Goal: Entertainment & Leisure: Consume media (video, audio)

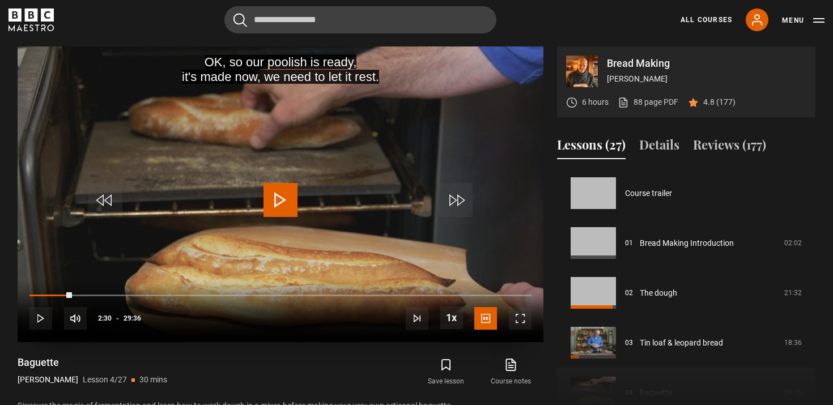
scroll to position [675, 0]
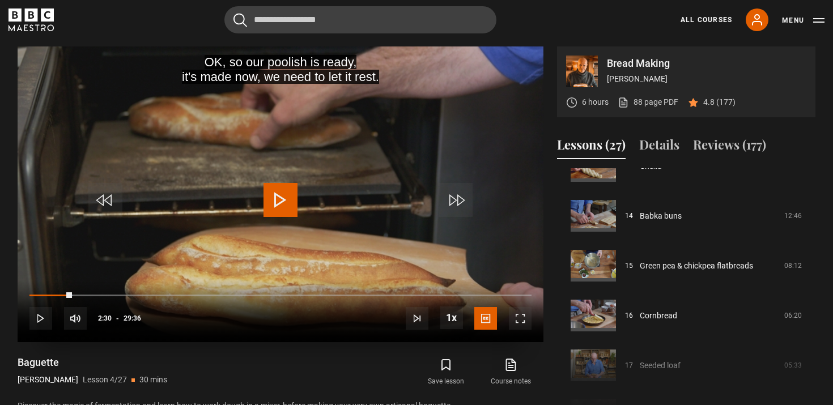
click at [43, 321] on span "Video Player" at bounding box center [40, 318] width 23 height 23
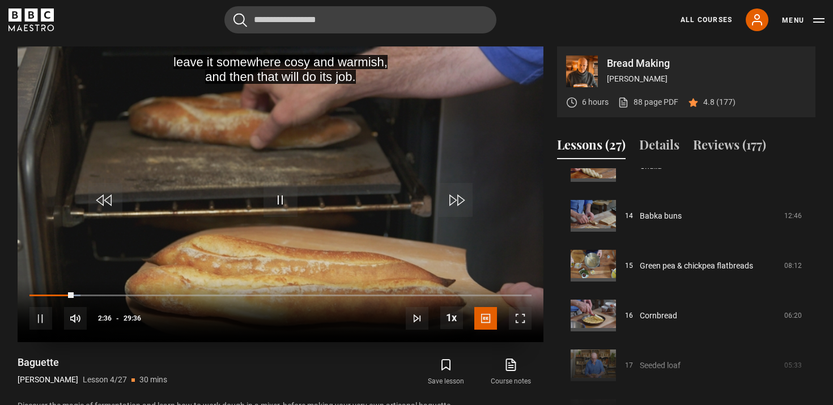
click at [38, 318] on span "Video Player" at bounding box center [40, 318] width 23 height 23
click at [165, 291] on div "10s Skip Back 10 seconds Pause 10s Skip Forward 10 seconds Loaded : 11.82% 07:5…" at bounding box center [281, 311] width 526 height 63
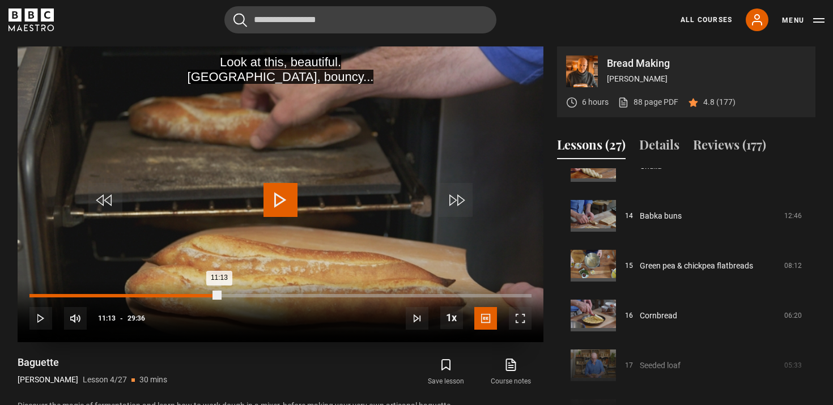
click at [220, 294] on div "Loaded : 11.82% 11:13 11:13" at bounding box center [280, 295] width 502 height 3
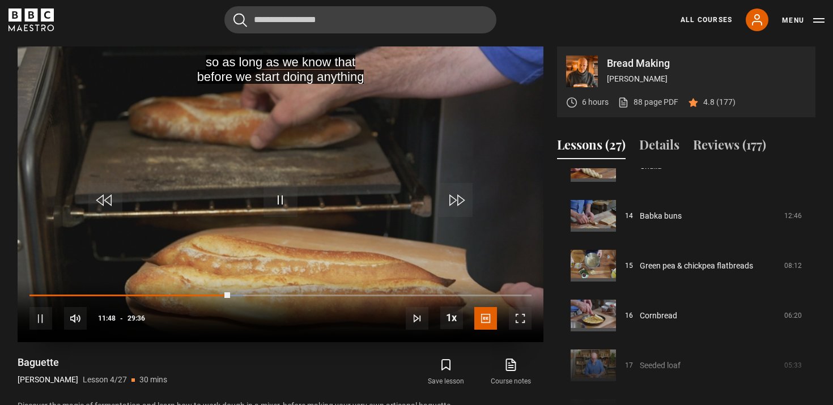
click at [40, 314] on span "Video Player" at bounding box center [40, 318] width 23 height 23
click at [268, 195] on span "Video Player" at bounding box center [280, 200] width 34 height 34
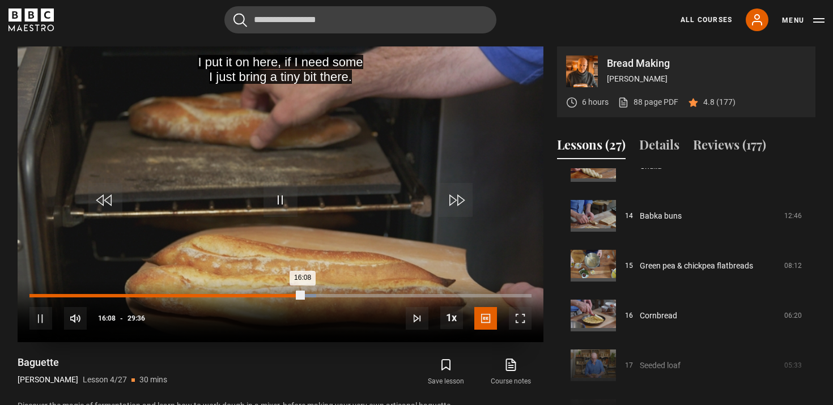
click at [263, 294] on div "13:47" at bounding box center [264, 295] width 2 height 3
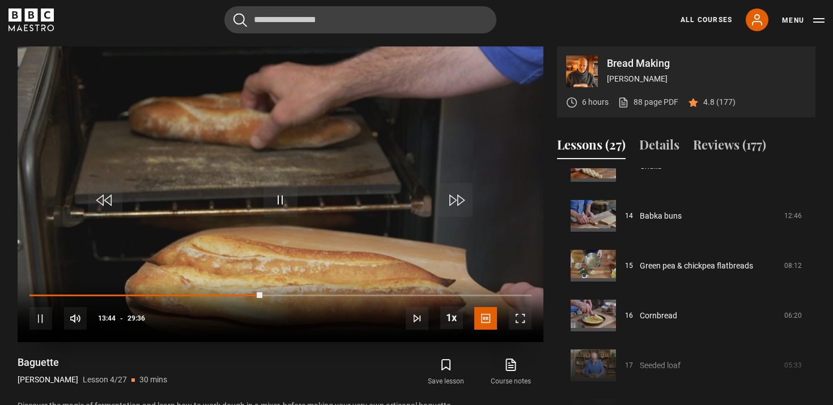
click at [220, 292] on div "10s Skip Back 10 seconds Pause 10s Skip Forward 10 seconds Loaded : 46.45% 11:1…" at bounding box center [281, 311] width 526 height 63
click at [440, 289] on div "10s Skip Back 10 seconds Pause 10s Skip Forward 10 seconds Loaded : 80.57% 23:5…" at bounding box center [281, 311] width 526 height 63
click at [437, 292] on div "10s Skip Back 10 seconds Pause 10s Skip Forward 10 seconds Loaded : 80.79% 24:1…" at bounding box center [281, 311] width 526 height 63
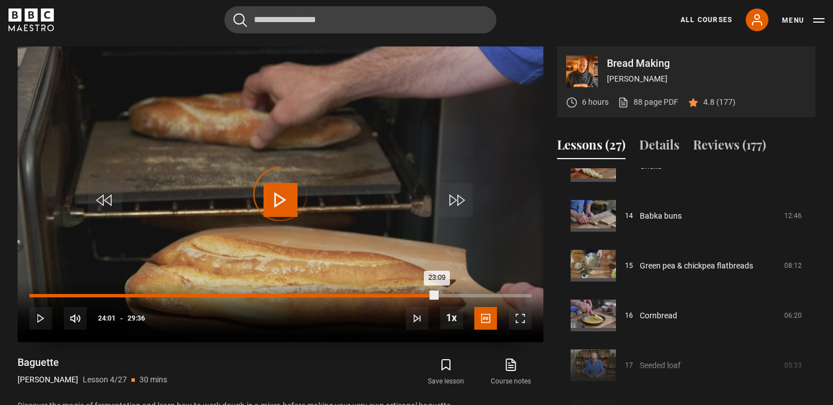
click at [437, 294] on div "Loaded : 80.79% 24:01 23:09" at bounding box center [280, 295] width 502 height 3
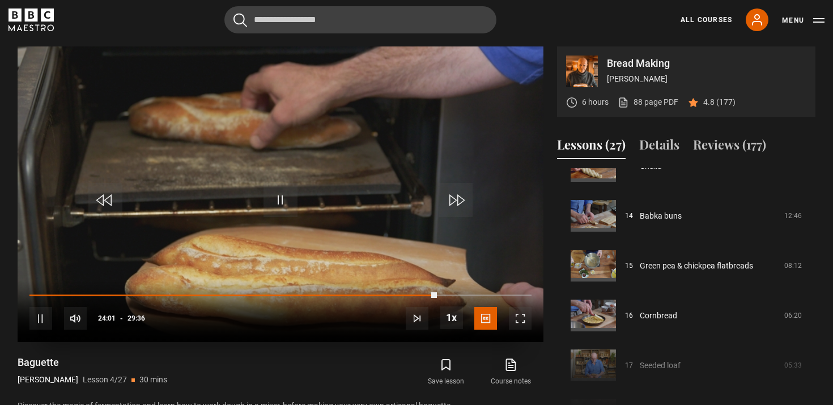
click at [450, 292] on div "10s Skip Back 10 seconds Pause 10s Skip Forward 10 seconds Loaded : 81.07% 24:0…" at bounding box center [281, 311] width 526 height 63
click at [451, 291] on div "10s Skip Back 10 seconds Pause 10s Skip Forward 10 seconds Loaded : 81.36% 24:0…" at bounding box center [281, 311] width 526 height 63
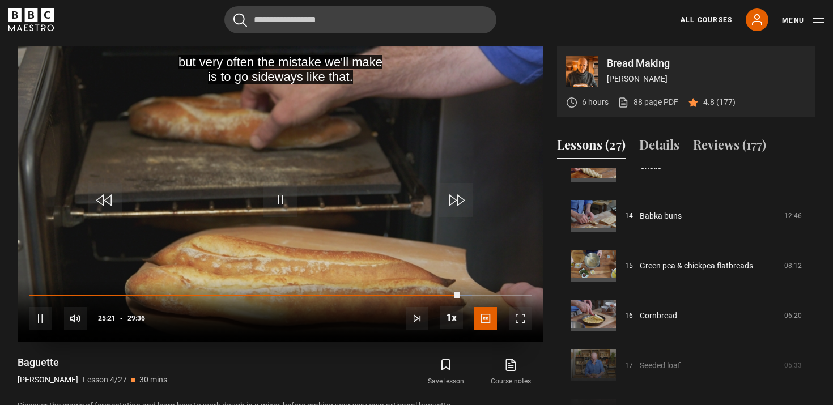
click at [45, 315] on span "Video Player" at bounding box center [40, 318] width 23 height 23
click at [281, 207] on span "Video Player" at bounding box center [280, 200] width 34 height 34
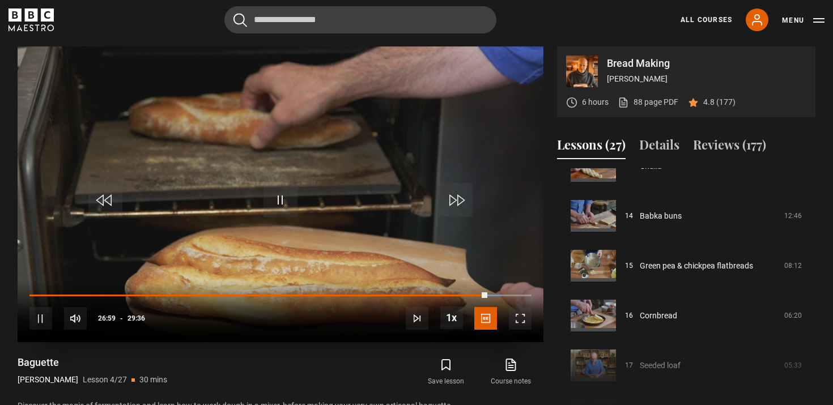
click at [451, 291] on div "10s Skip Back 10 seconds Pause 10s Skip Forward 10 seconds Loaded : 94.01% 25:0…" at bounding box center [281, 311] width 526 height 63
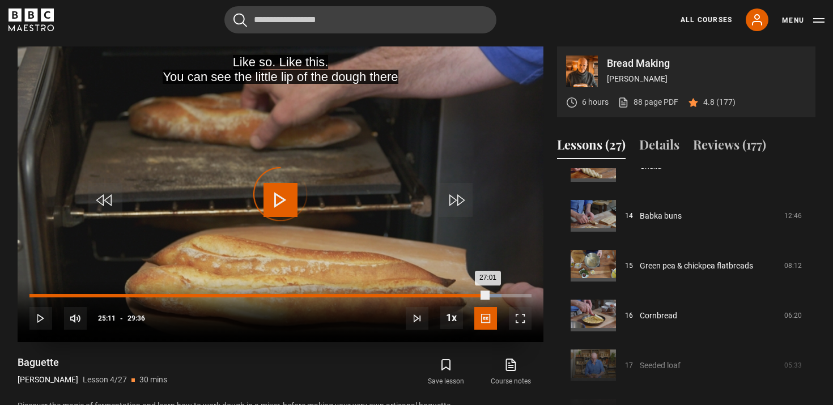
click at [457, 294] on div "25:11" at bounding box center [458, 295] width 2 height 3
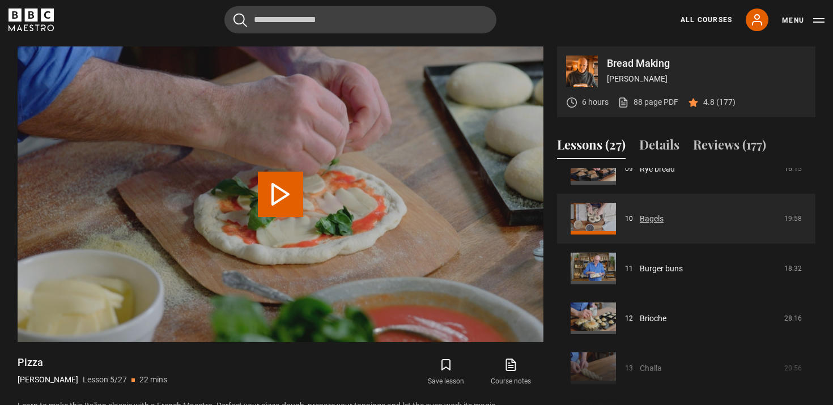
scroll to position [478, 0]
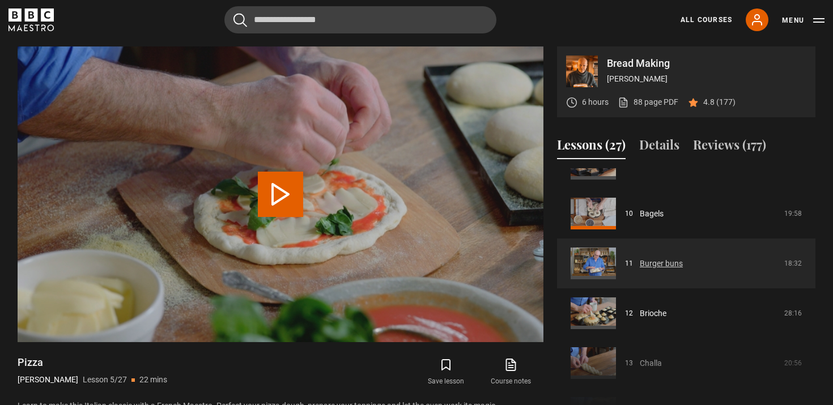
click at [650, 269] on link "Burger buns" at bounding box center [660, 264] width 43 height 12
click at [650, 261] on link "Burger buns" at bounding box center [660, 264] width 43 height 12
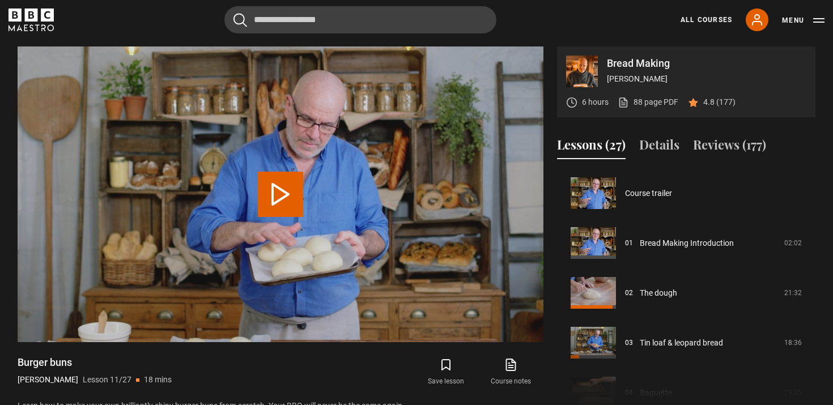
scroll to position [498, 0]
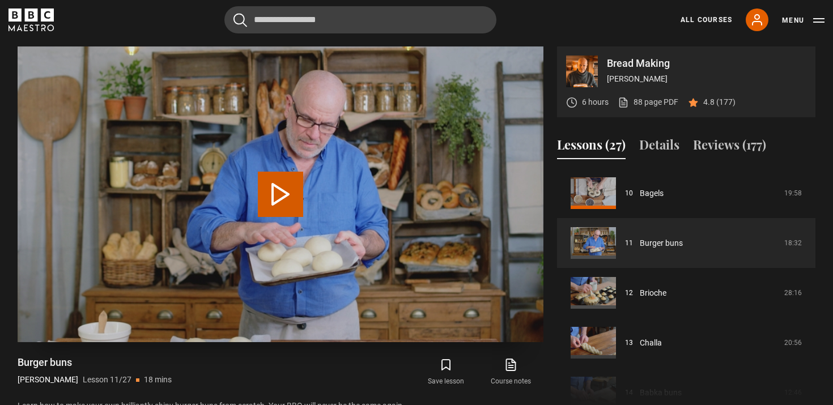
click at [295, 195] on button "Play Lesson Burger buns" at bounding box center [280, 194] width 45 height 45
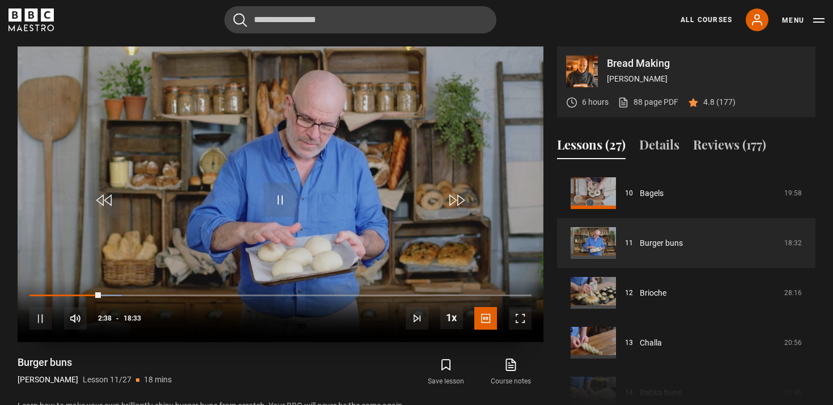
click at [41, 314] on span "Video Player" at bounding box center [40, 318] width 23 height 23
click at [263, 196] on span "Video Player" at bounding box center [280, 200] width 34 height 34
click at [269, 195] on span "Video Player" at bounding box center [280, 200] width 34 height 34
click at [280, 199] on span "Video Player" at bounding box center [280, 200] width 34 height 34
